Goal: Check status: Check status

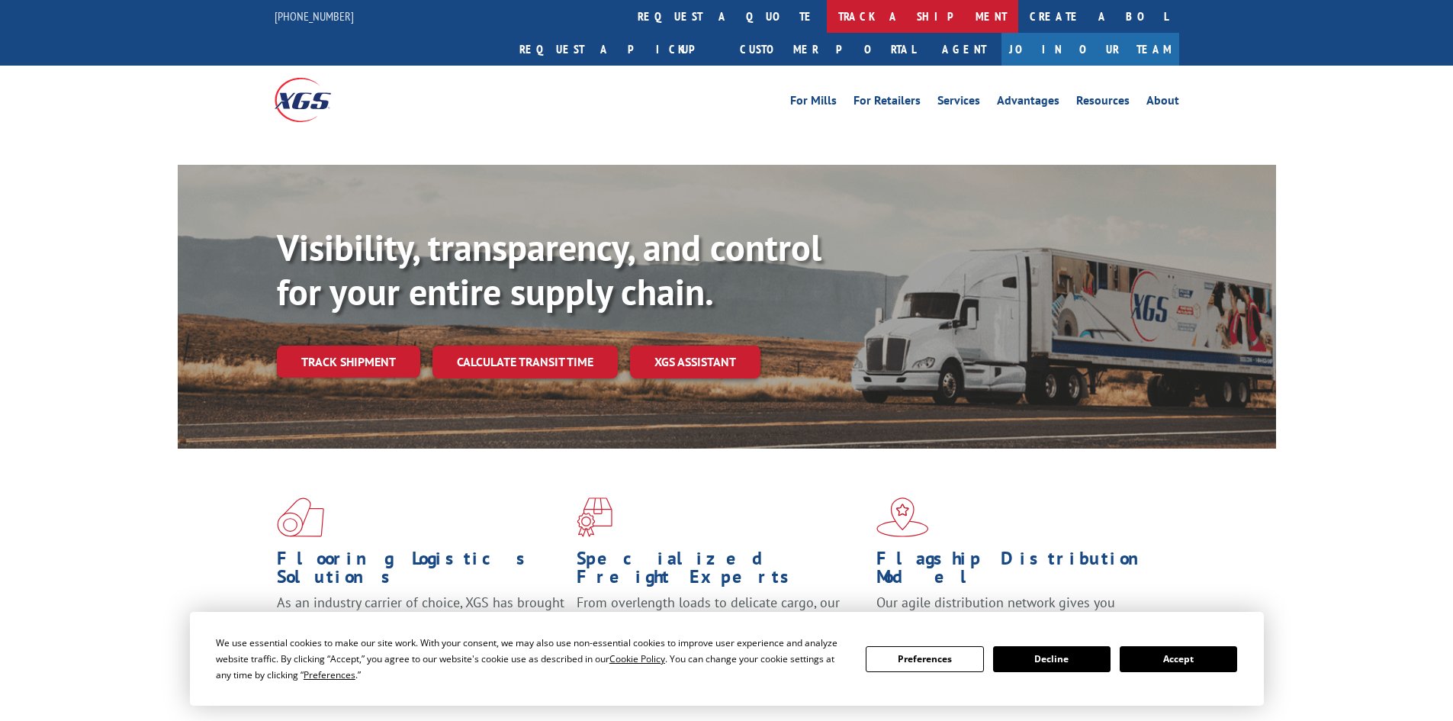
click at [827, 24] on link "track a shipment" at bounding box center [922, 16] width 191 height 33
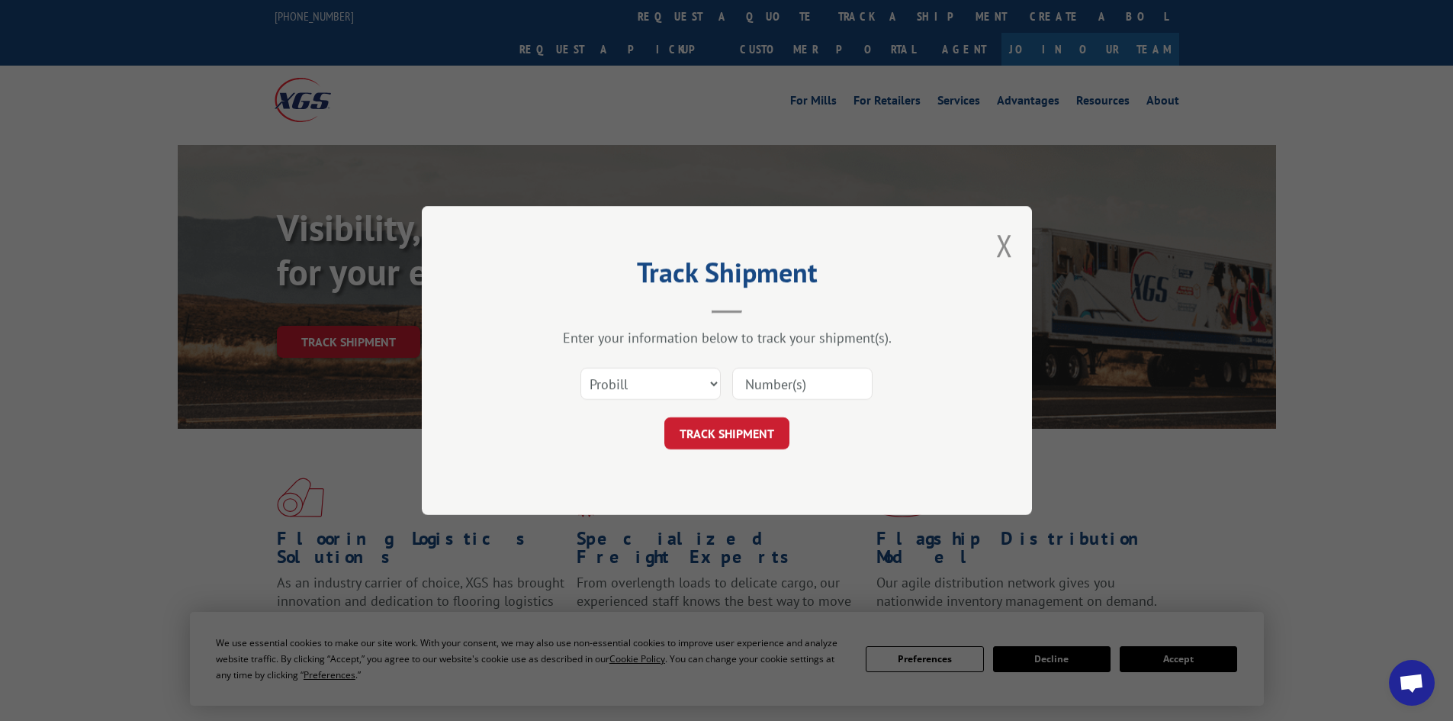
click at [657, 388] on select "Select category... Probill BOL PO" at bounding box center [651, 384] width 140 height 32
select select "bol"
click at [581, 368] on select "Select category... Probill BOL PO" at bounding box center [651, 384] width 140 height 32
click at [796, 394] on input at bounding box center [802, 384] width 140 height 32
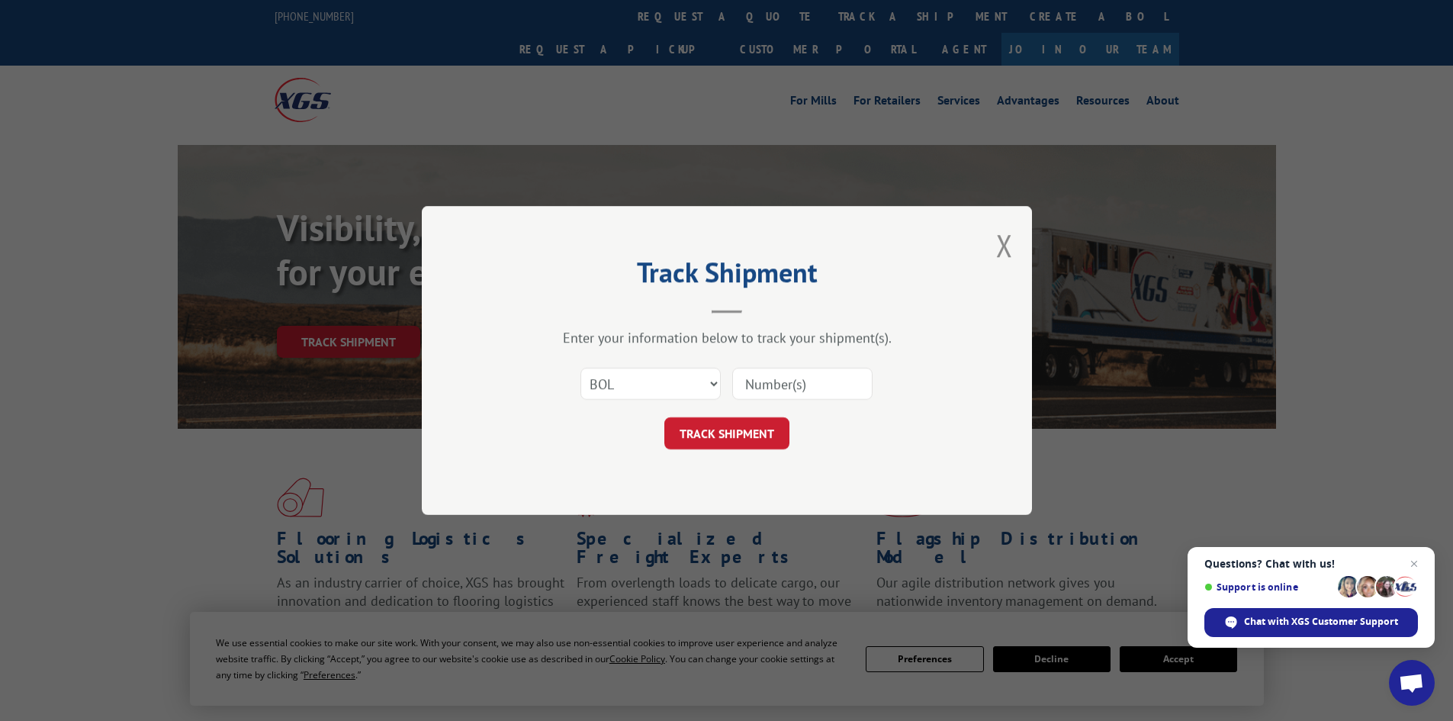
paste input "16949620"
type input "16949620"
click at [706, 438] on button "TRACK SHIPMENT" at bounding box center [726, 433] width 125 height 32
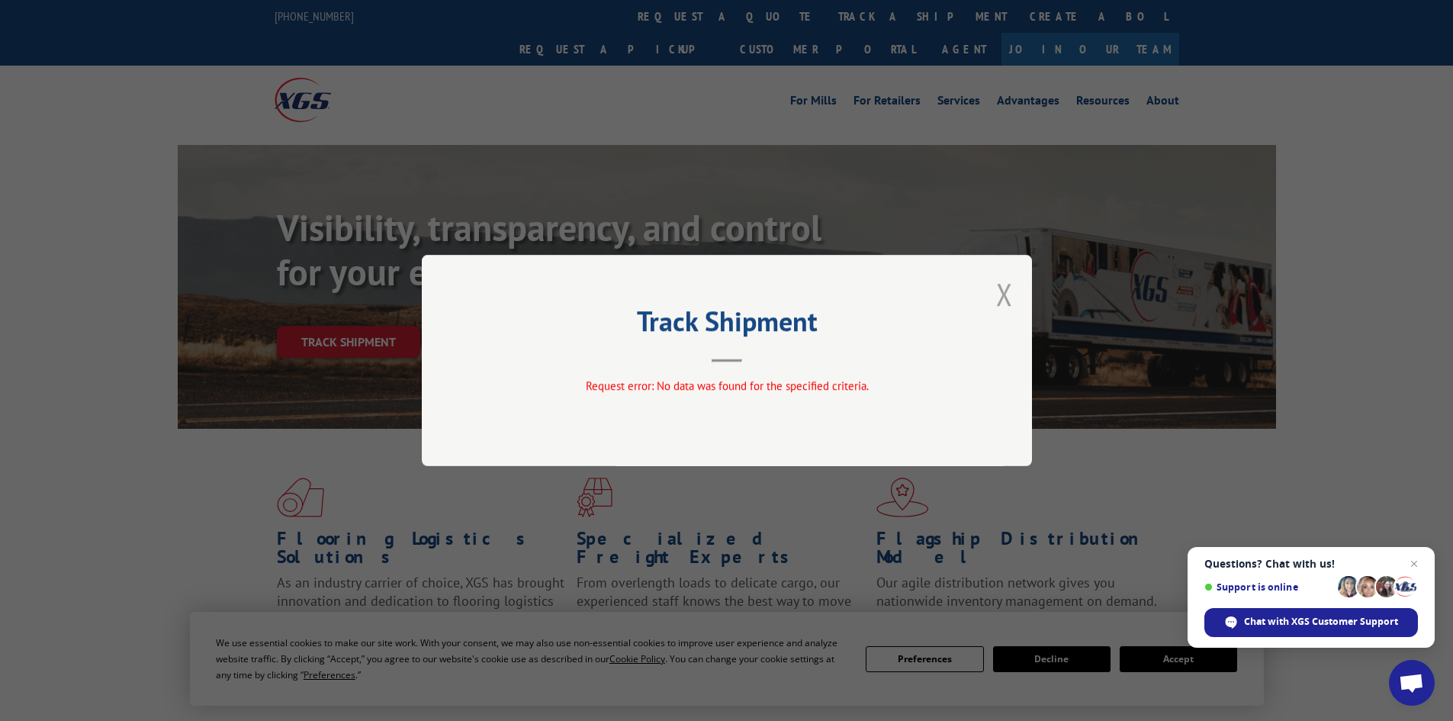
click at [1011, 310] on button "Close modal" at bounding box center [1004, 294] width 17 height 40
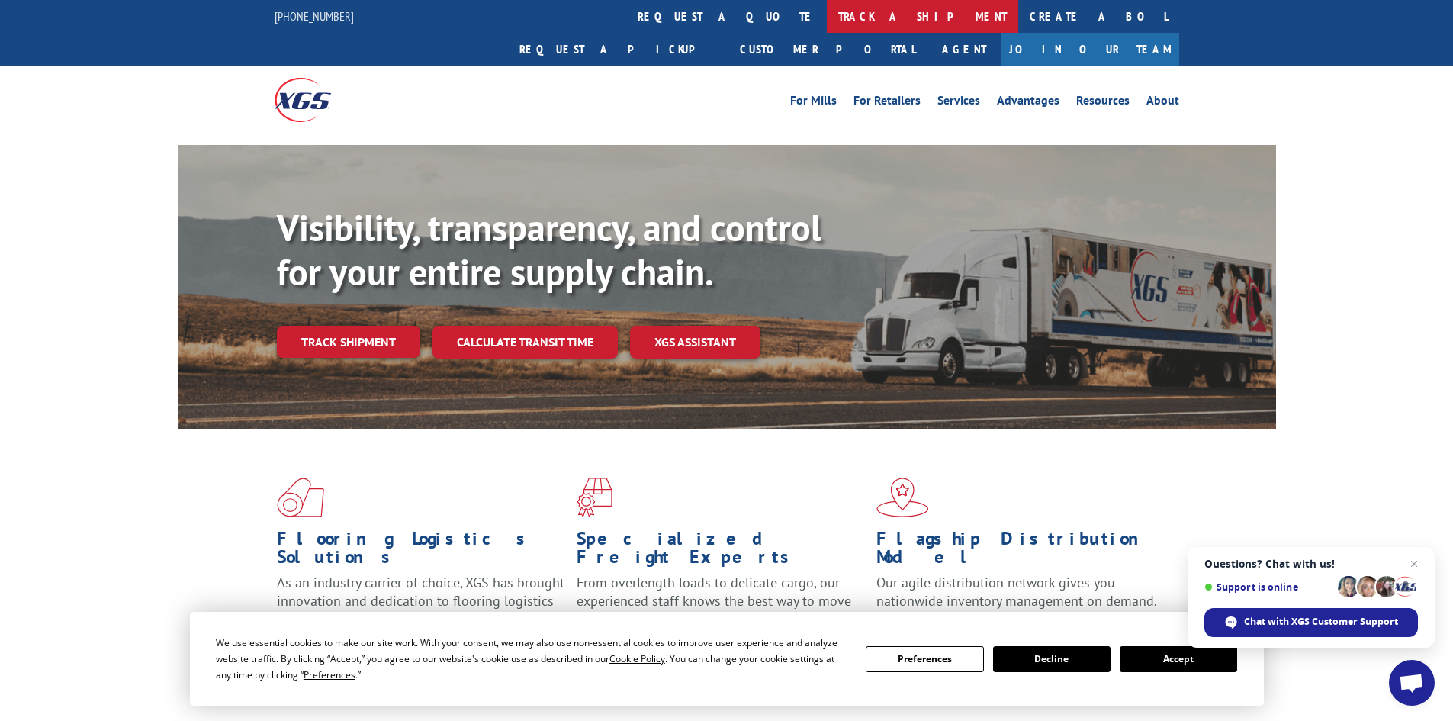
click at [827, 18] on link "track a shipment" at bounding box center [922, 16] width 191 height 33
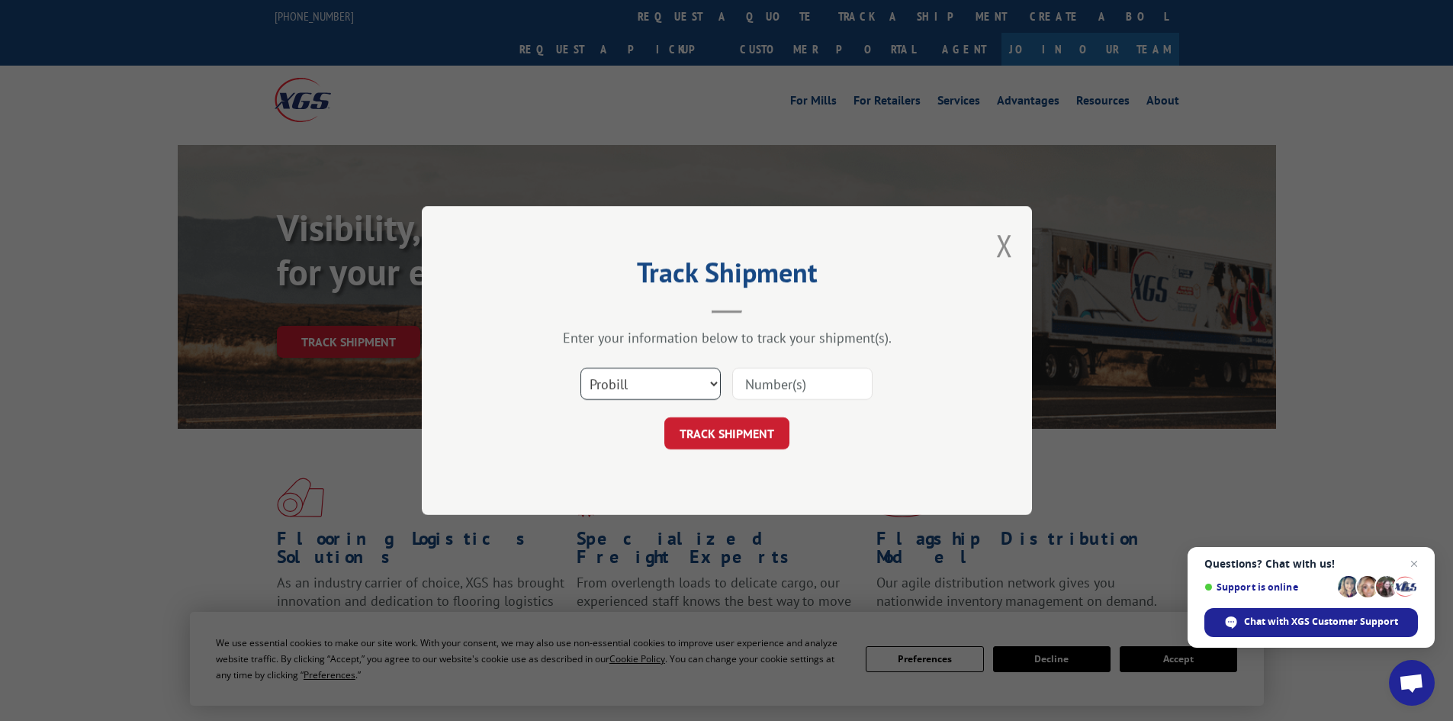
click at [639, 385] on select "Select category... Probill BOL PO" at bounding box center [651, 384] width 140 height 32
select select "po"
click at [581, 368] on select "Select category... Probill BOL PO" at bounding box center [651, 384] width 140 height 32
click at [750, 381] on input at bounding box center [802, 384] width 140 height 32
paste input "26514522"
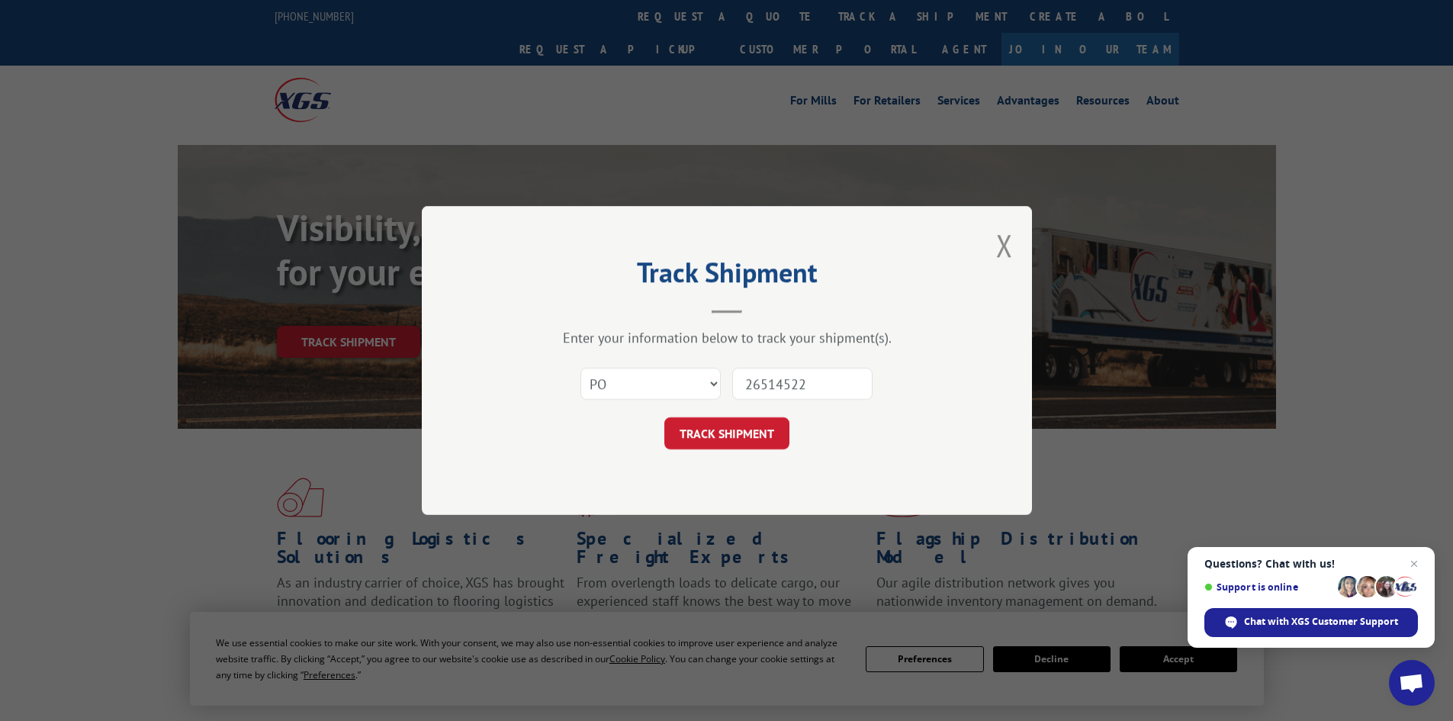
type input "26514522"
drag, startPoint x: 764, startPoint y: 413, endPoint x: 758, endPoint y: 422, distance: 10.4
click at [759, 420] on form "Select category... Probill BOL PO 26514522 TRACK SHIPMENT" at bounding box center [727, 404] width 458 height 91
click at [750, 437] on button "TRACK SHIPMENT" at bounding box center [726, 433] width 125 height 32
